Goal: Transaction & Acquisition: Purchase product/service

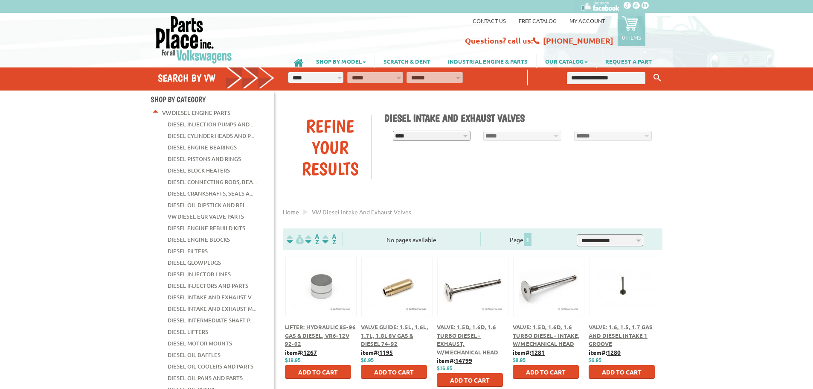
scroll to position [85, 0]
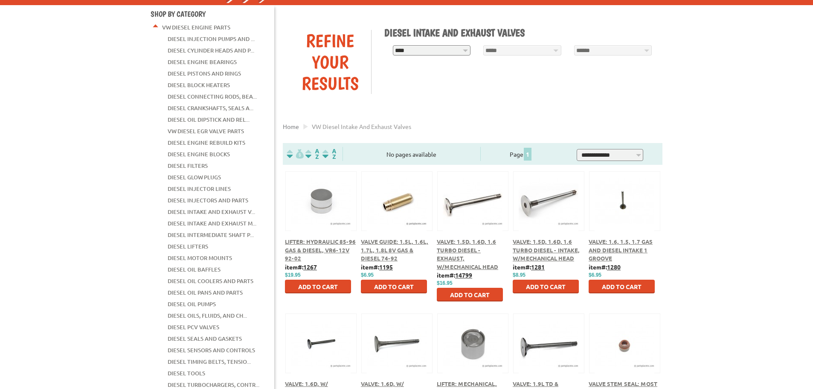
click at [470, 250] on span "Valve: 1.5D, 1.6D, 1.6 Turbo Diesel - Exhaust, w/Mechanical Head" at bounding box center [467, 254] width 61 height 32
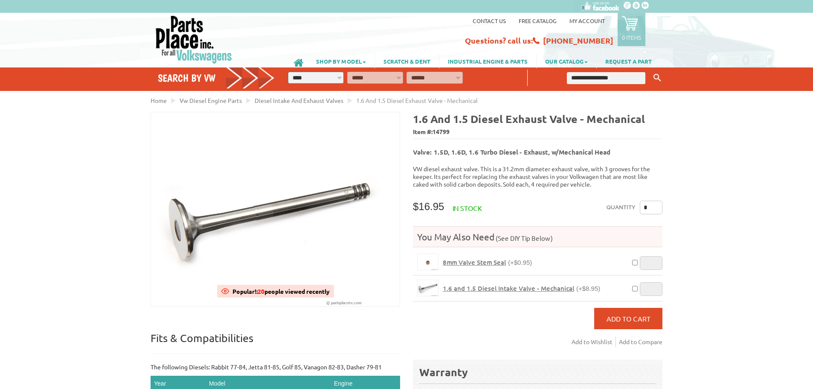
scroll to position [43, 0]
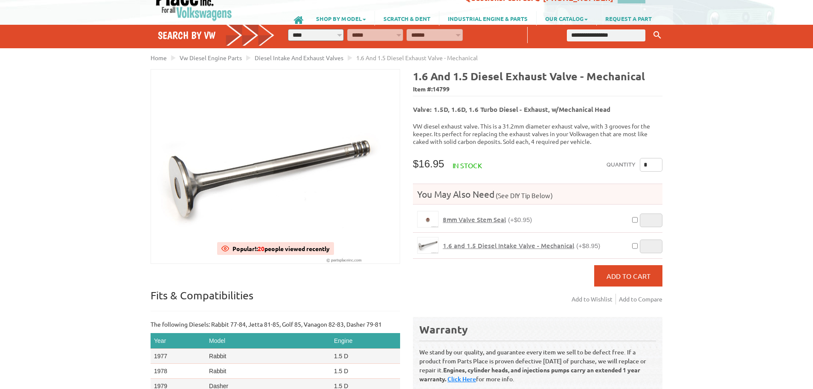
click at [651, 158] on input "*" at bounding box center [651, 165] width 23 height 14
type input "*"
click at [639, 265] on button "Add to Cart" at bounding box center [628, 275] width 68 height 21
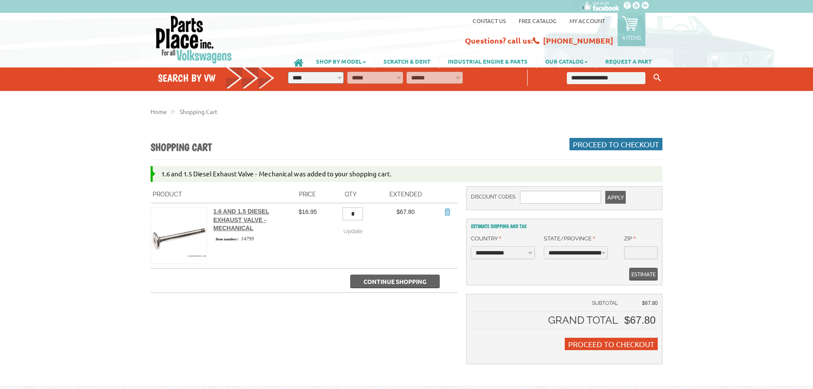
click at [613, 144] on span "Proceed to Checkout" at bounding box center [616, 143] width 86 height 9
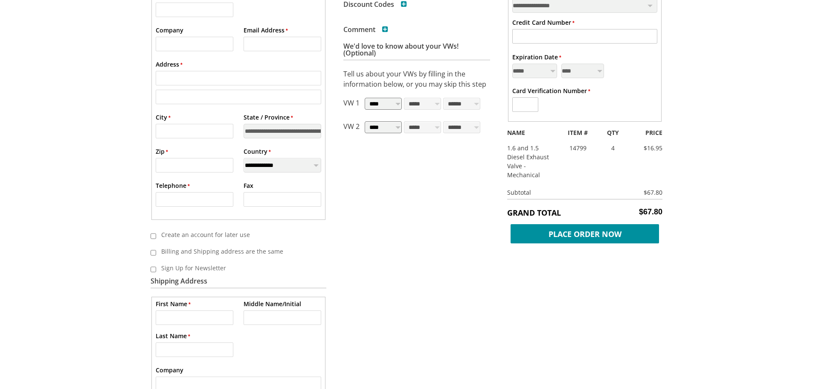
scroll to position [256, 0]
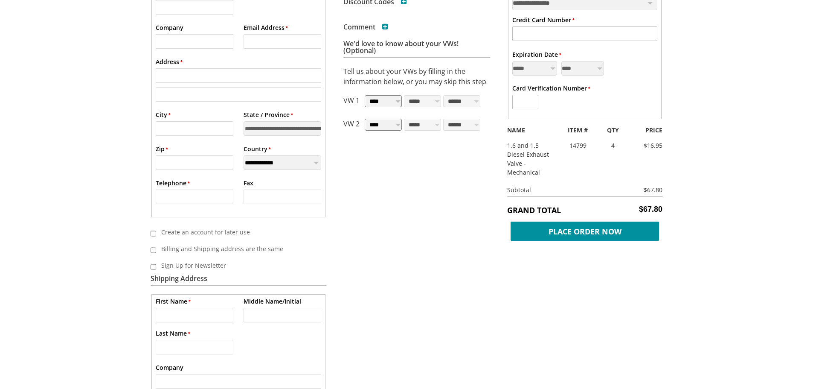
click at [160, 244] on label "Billing and Shipping address are the same" at bounding box center [235, 248] width 159 height 14
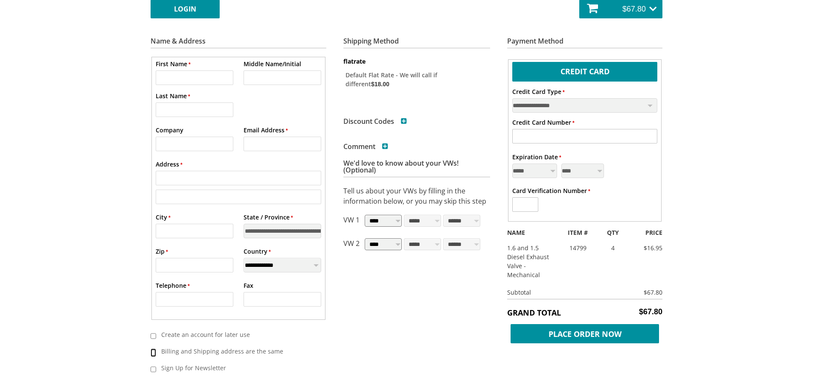
scroll to position [171, 0]
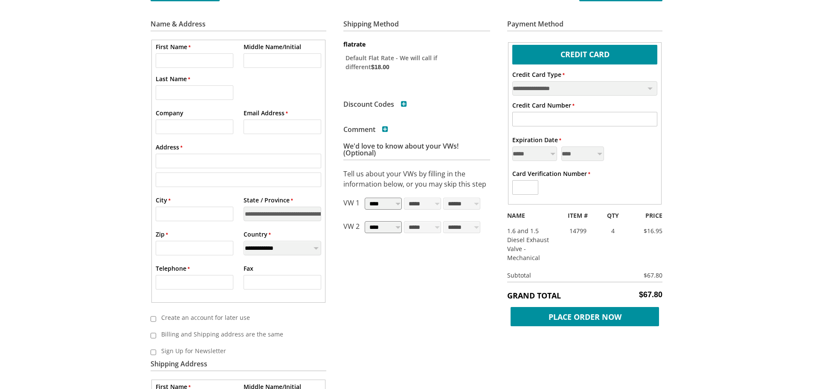
click at [78, 303] on div "VW Diesel Engine Parts Diesel Cylinder Heads and Parts Diesel Timing Belts, Ten…" at bounding box center [406, 338] width 813 height 1019
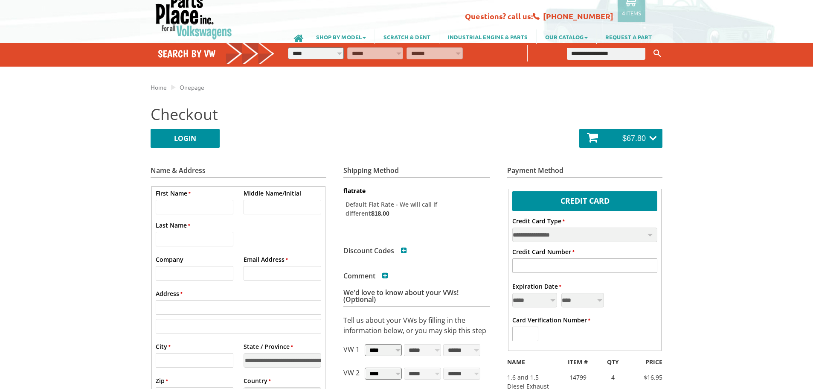
scroll to position [0, 0]
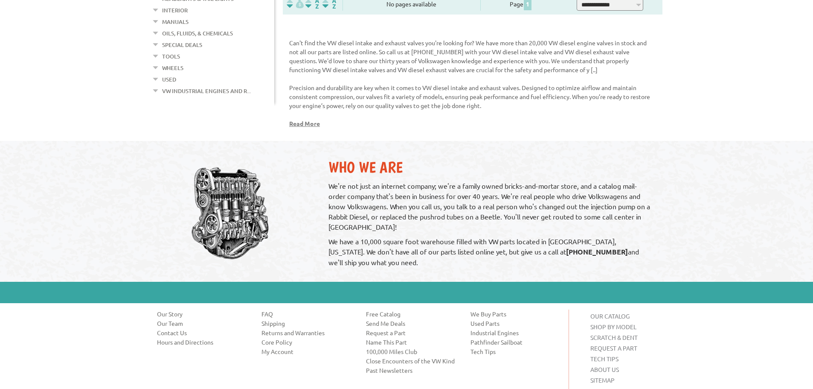
scroll to position [775, 0]
